Goal: Find specific page/section: Find specific page/section

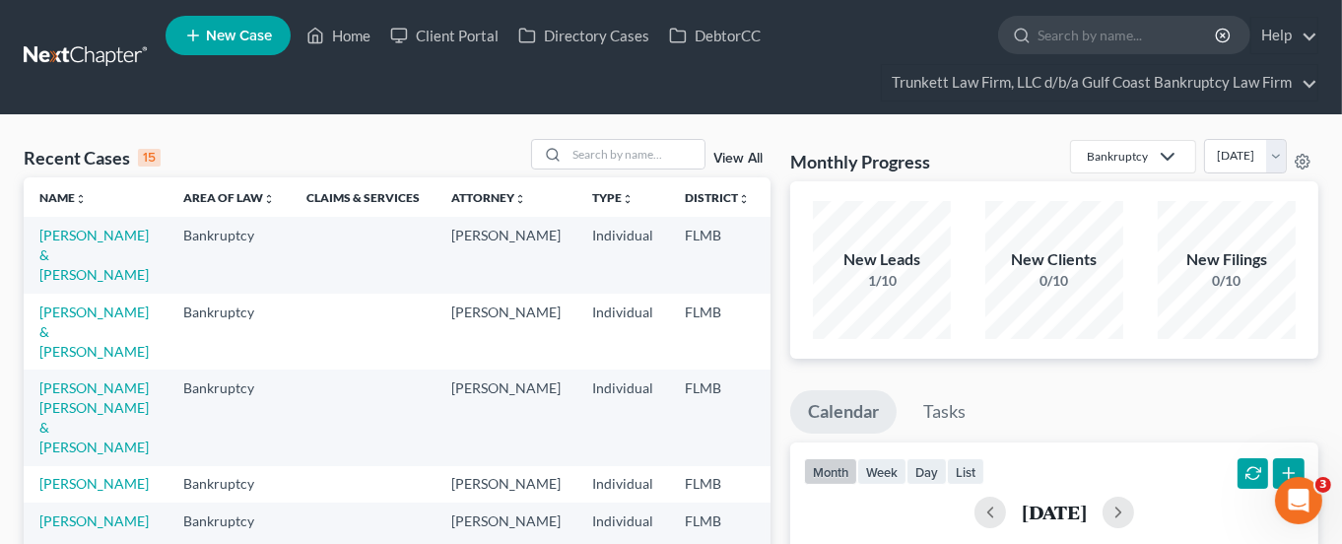
scroll to position [295, 0]
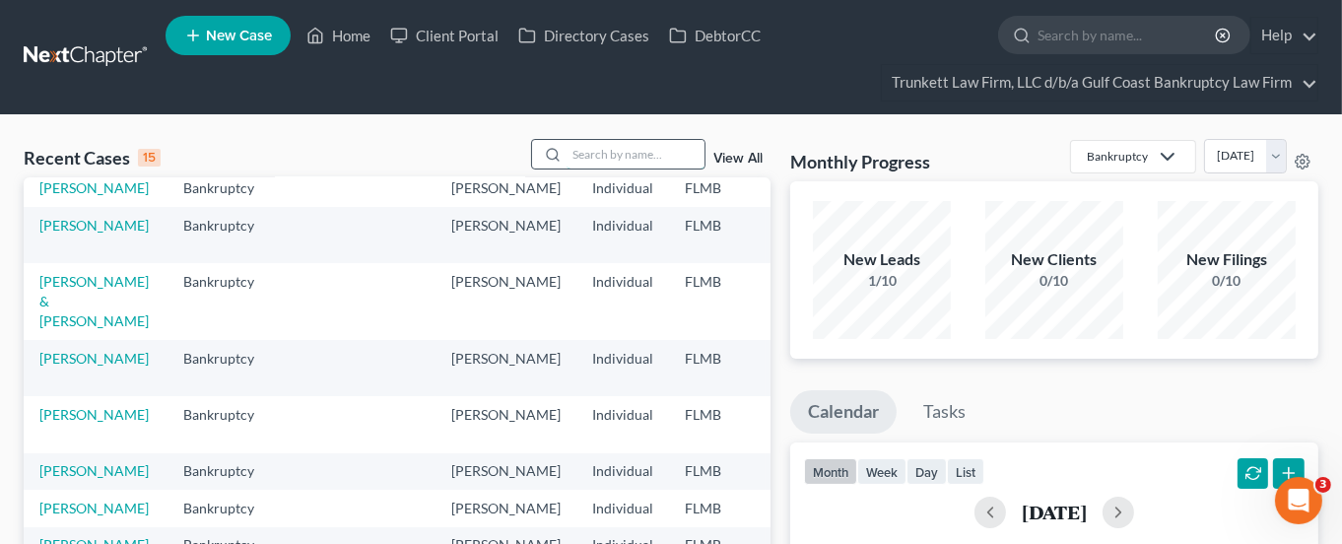
click at [672, 156] on input "search" at bounding box center [635, 154] width 138 height 29
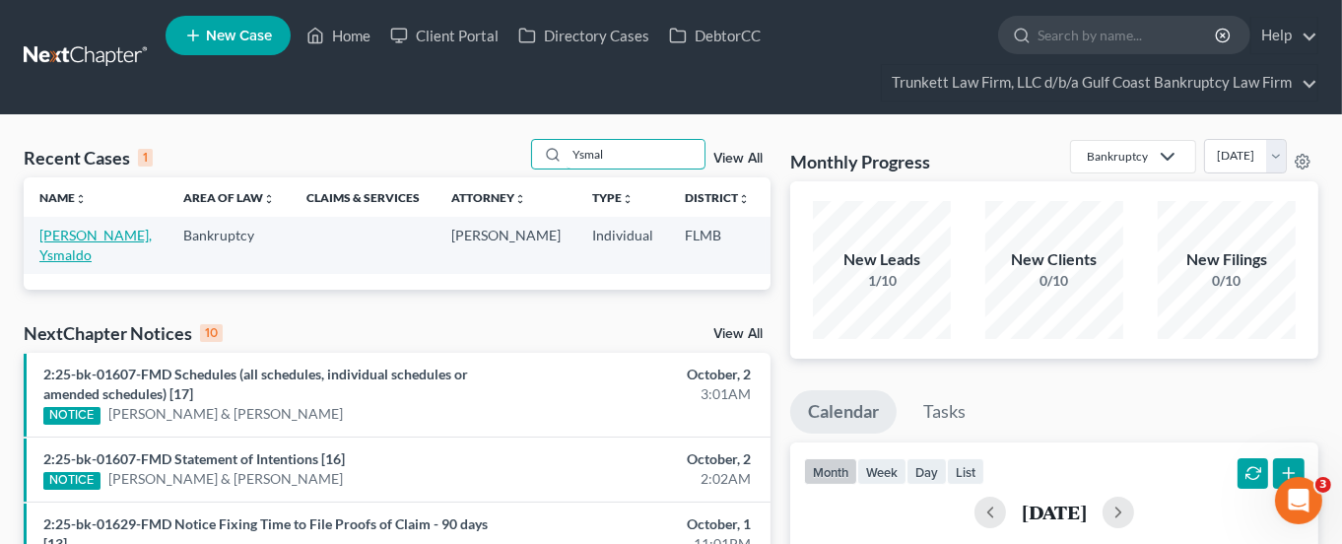
type input "Ysmal"
click at [76, 237] on link "[PERSON_NAME], Ysmaldo" at bounding box center [95, 245] width 112 height 36
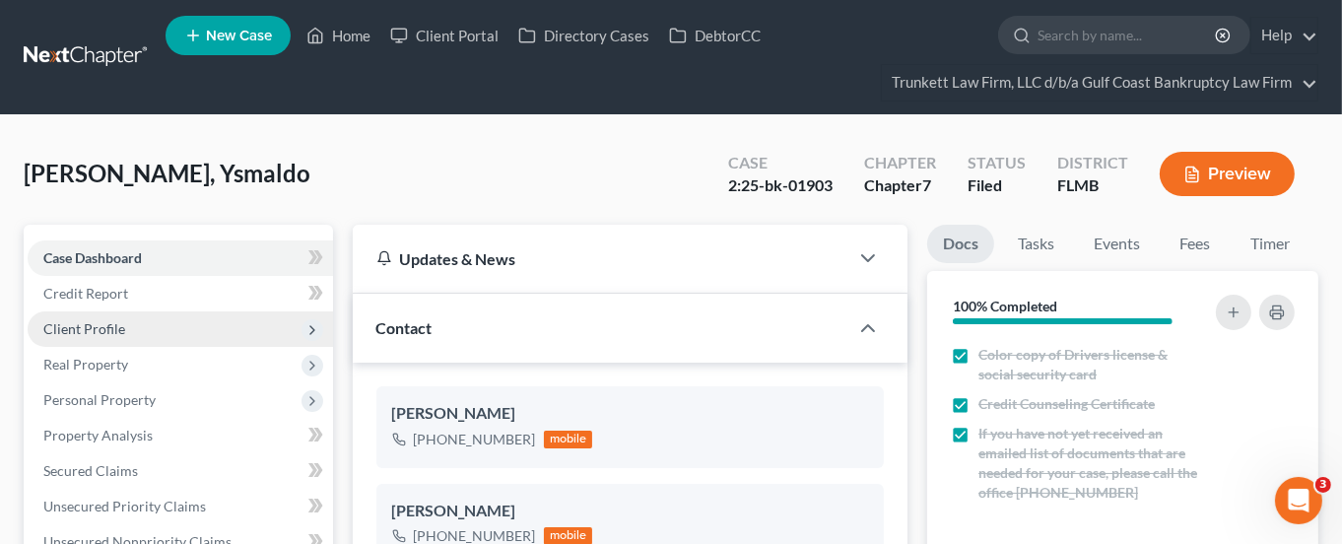
click at [99, 328] on span "Client Profile" at bounding box center [84, 328] width 82 height 17
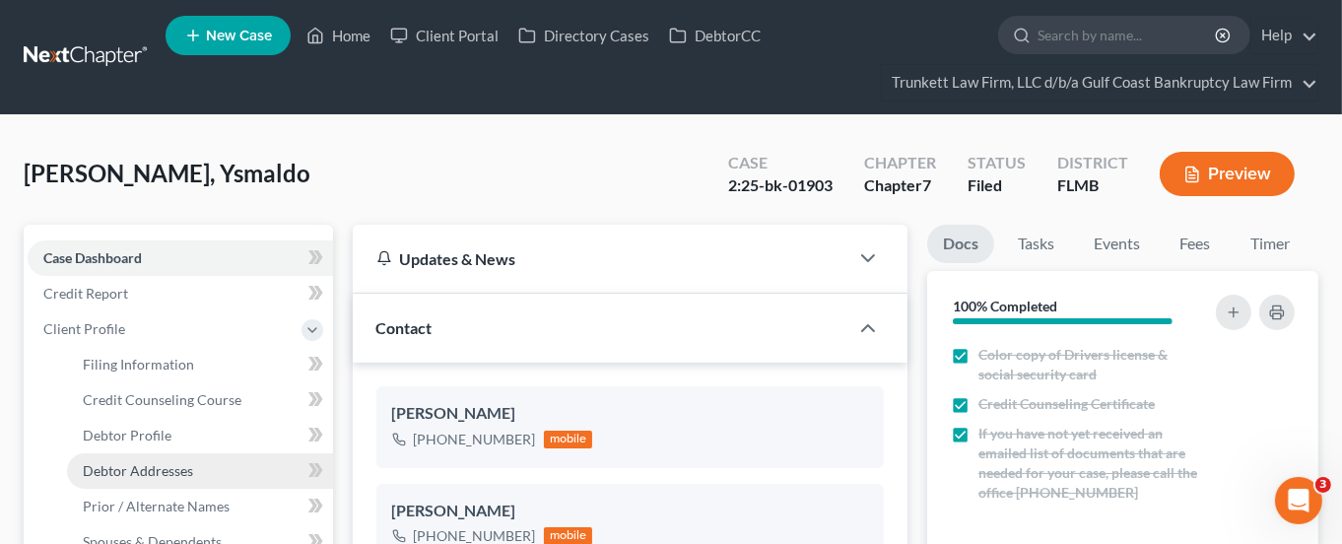
click at [142, 468] on span "Debtor Addresses" at bounding box center [138, 470] width 110 height 17
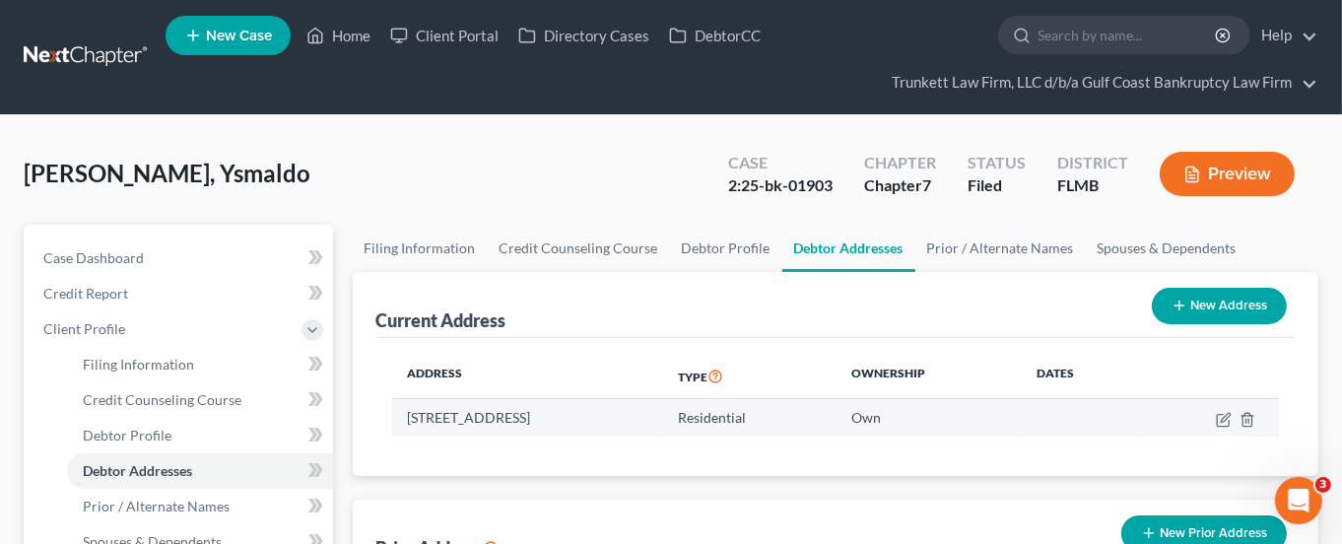
drag, startPoint x: 410, startPoint y: 413, endPoint x: 730, endPoint y: 418, distance: 320.2
click at [663, 418] on td "[STREET_ADDRESS]" at bounding box center [527, 417] width 271 height 37
copy td "[STREET_ADDRESS]"
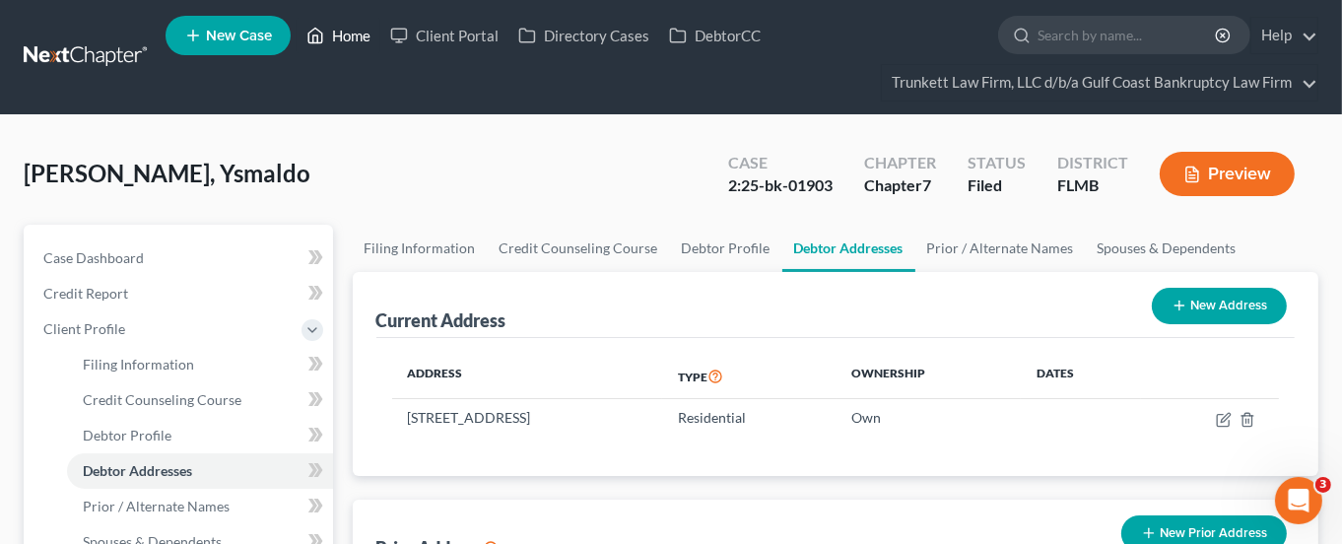
click at [355, 33] on link "Home" at bounding box center [338, 35] width 84 height 35
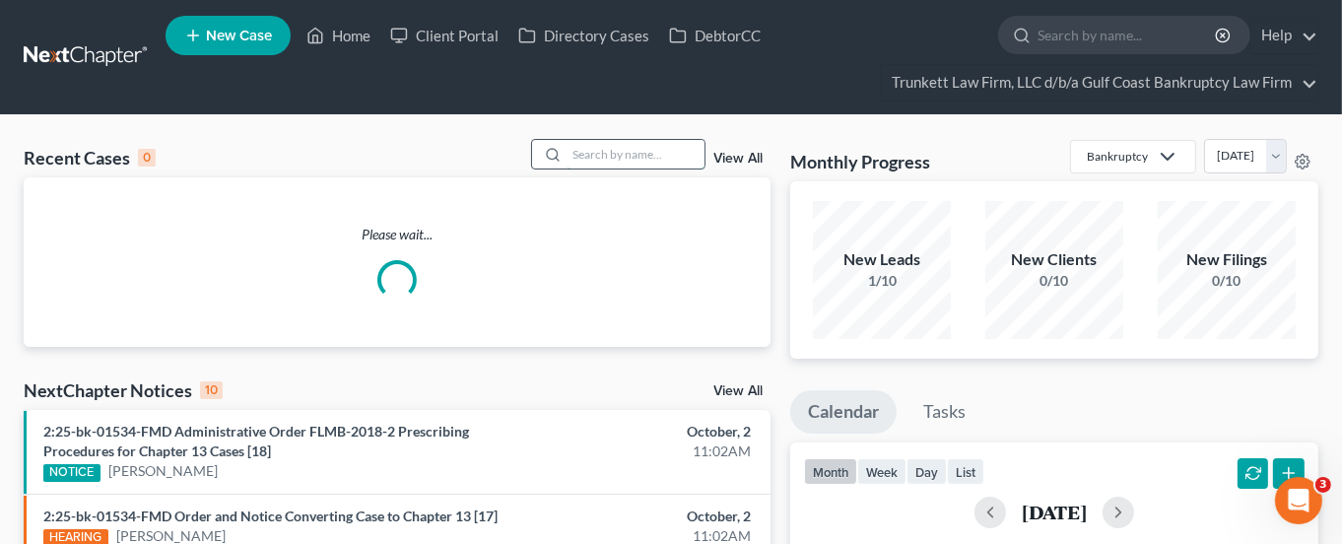
click at [632, 148] on input "search" at bounding box center [635, 154] width 138 height 29
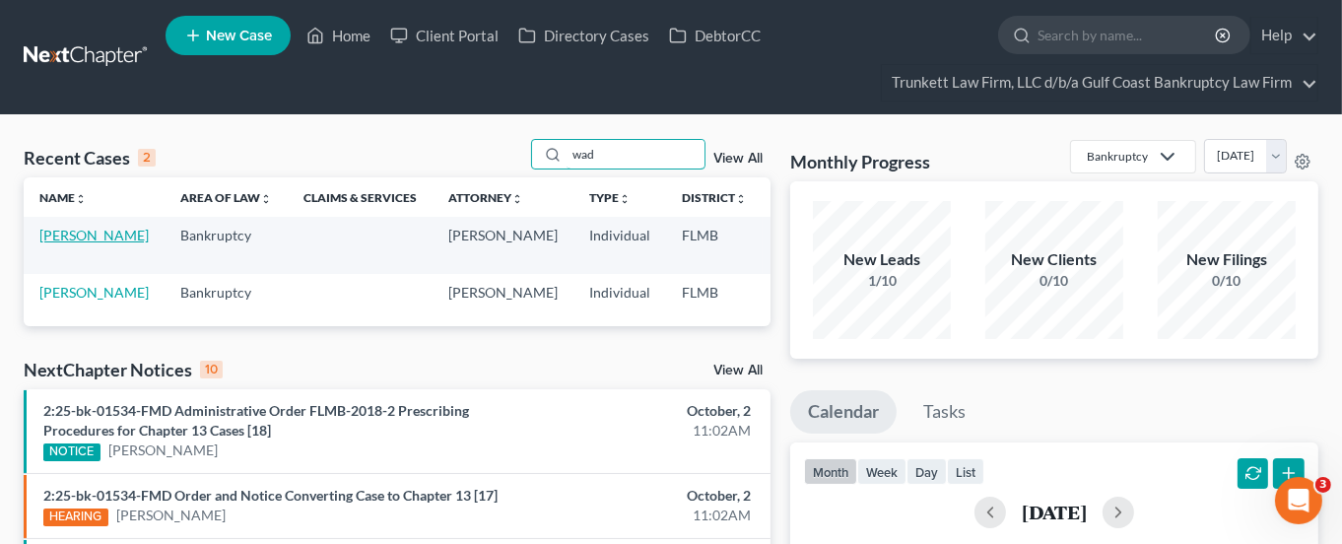
type input "wad"
click at [65, 243] on link "[PERSON_NAME]" at bounding box center [93, 235] width 109 height 17
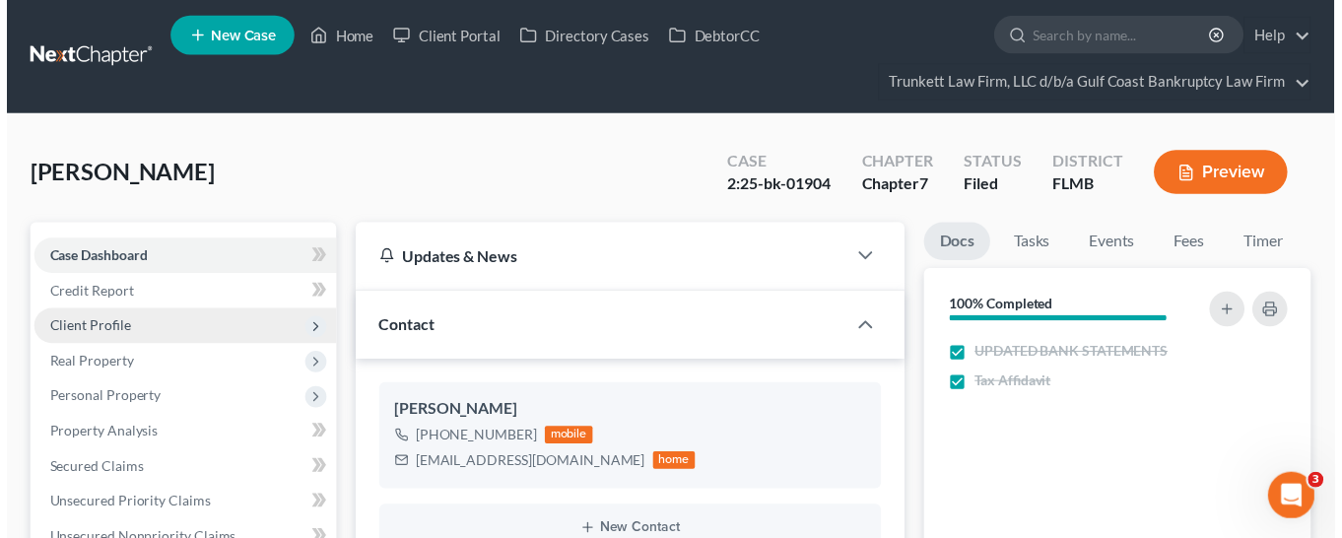
scroll to position [63, 0]
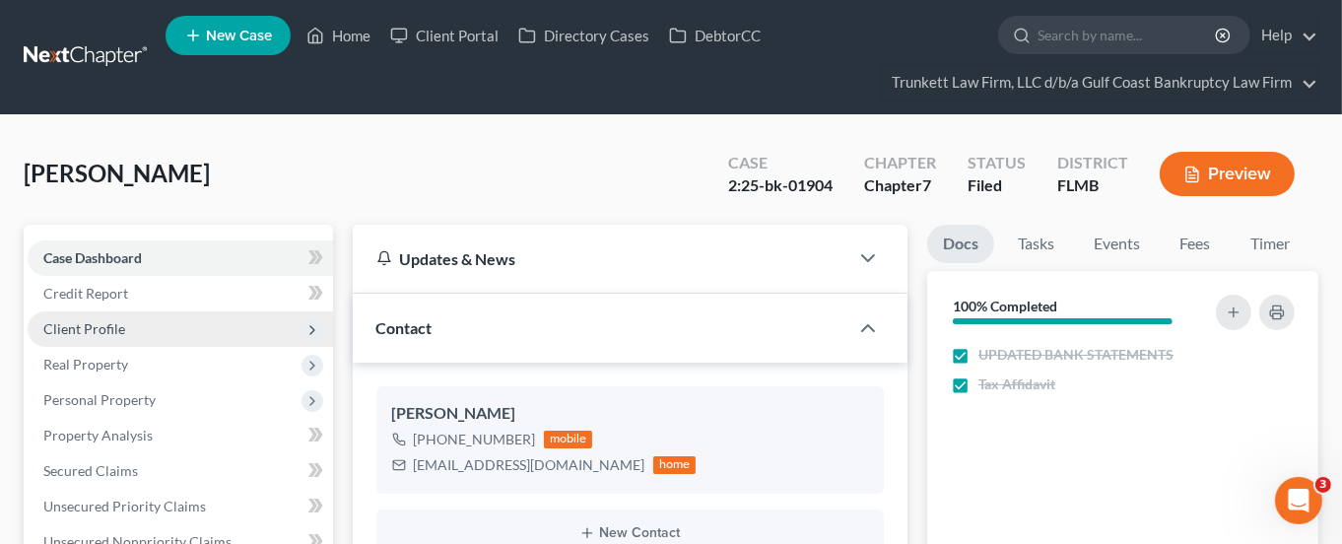
click at [112, 332] on span "Client Profile" at bounding box center [84, 328] width 82 height 17
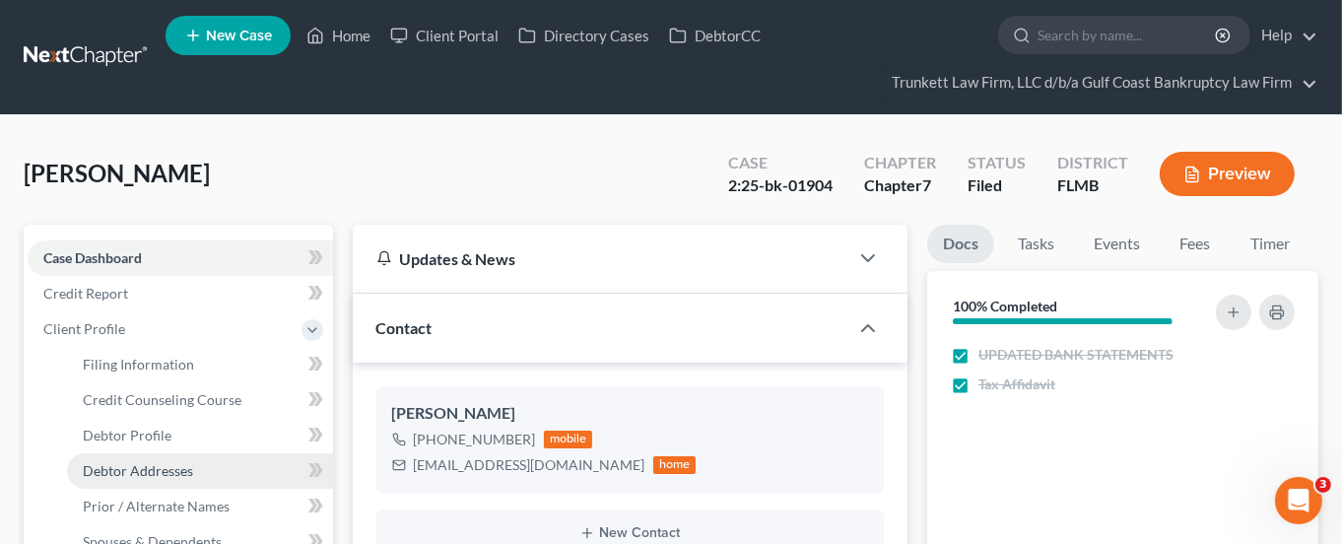
click at [121, 466] on span "Debtor Addresses" at bounding box center [138, 470] width 110 height 17
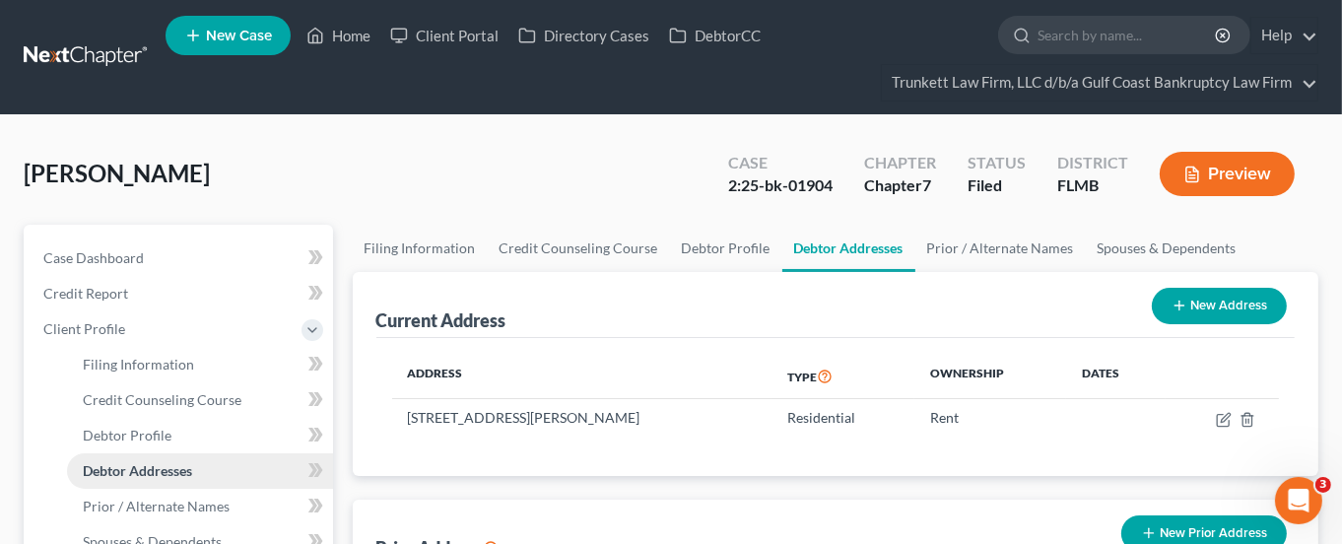
click at [199, 469] on link "Debtor Addresses" at bounding box center [200, 470] width 266 height 35
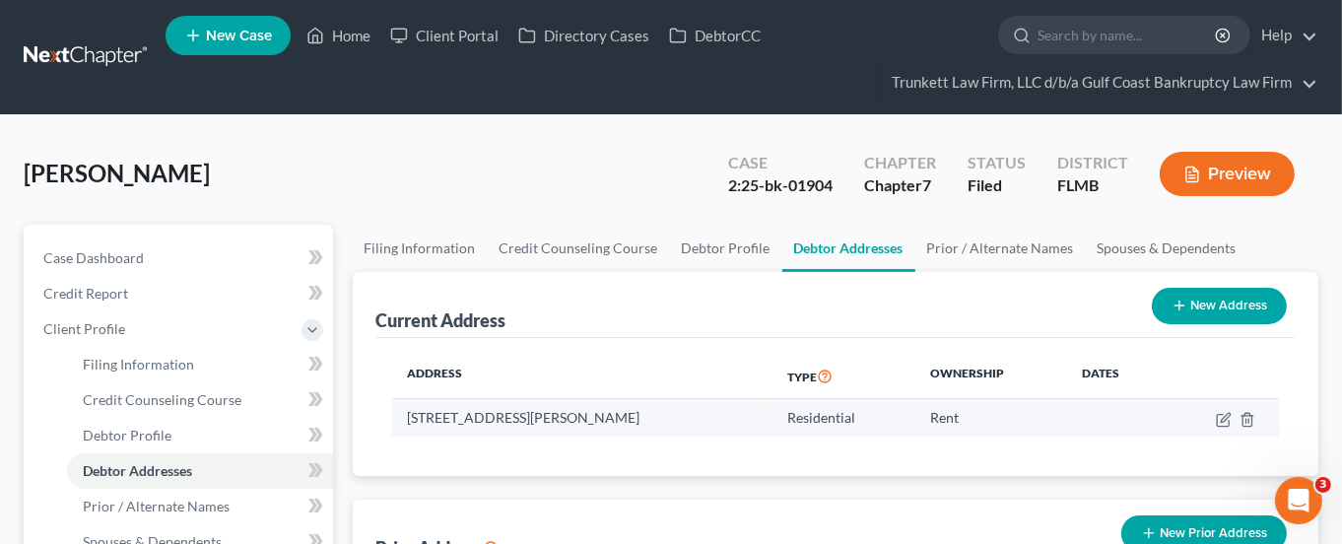
drag, startPoint x: 407, startPoint y: 410, endPoint x: 667, endPoint y: 419, distance: 260.2
click at [667, 419] on td "[STREET_ADDRESS][PERSON_NAME]" at bounding box center [582, 417] width 380 height 37
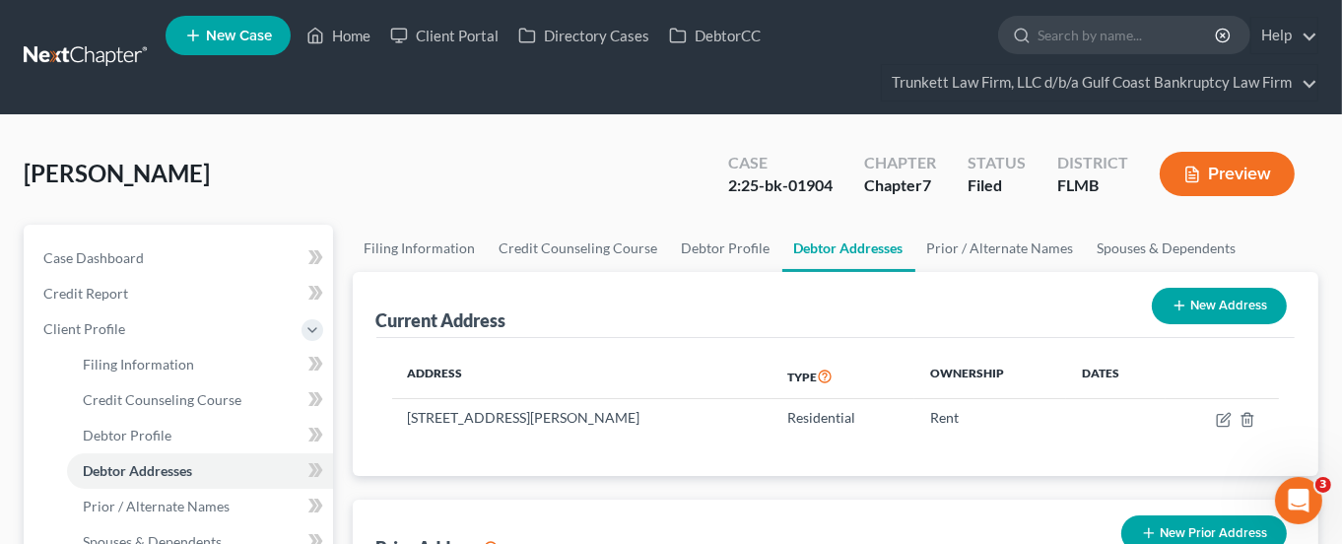
copy td "[STREET_ADDRESS][PERSON_NAME]"
